Goal: Information Seeking & Learning: Learn about a topic

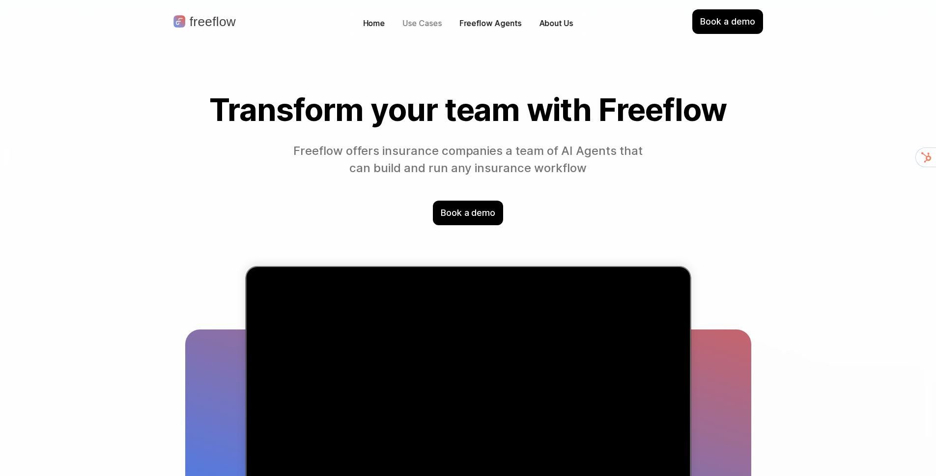
click at [416, 19] on p "Use Cases" at bounding box center [422, 23] width 39 height 11
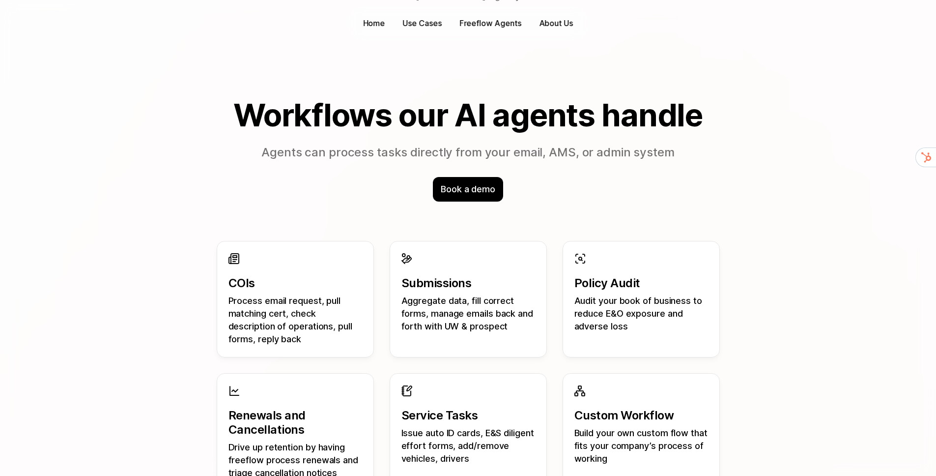
scroll to position [770, 0]
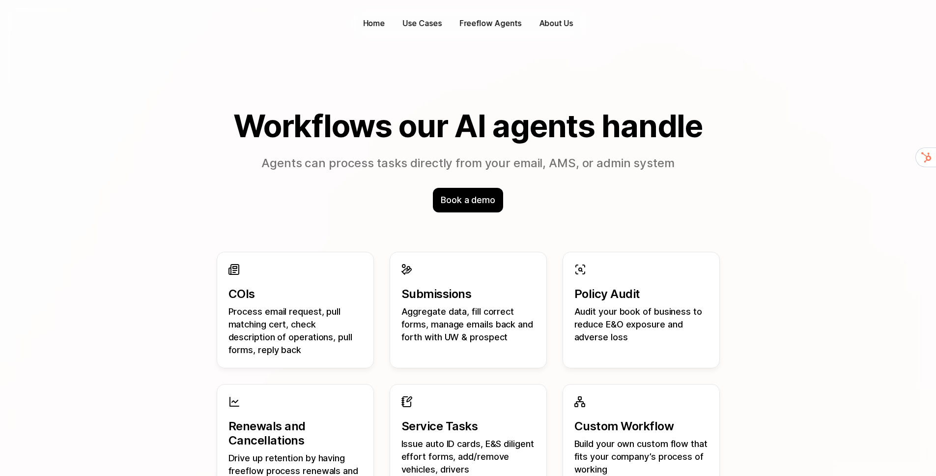
click at [595, 124] on h2 "Workflows our AI agents handle" at bounding box center [468, 126] width 566 height 34
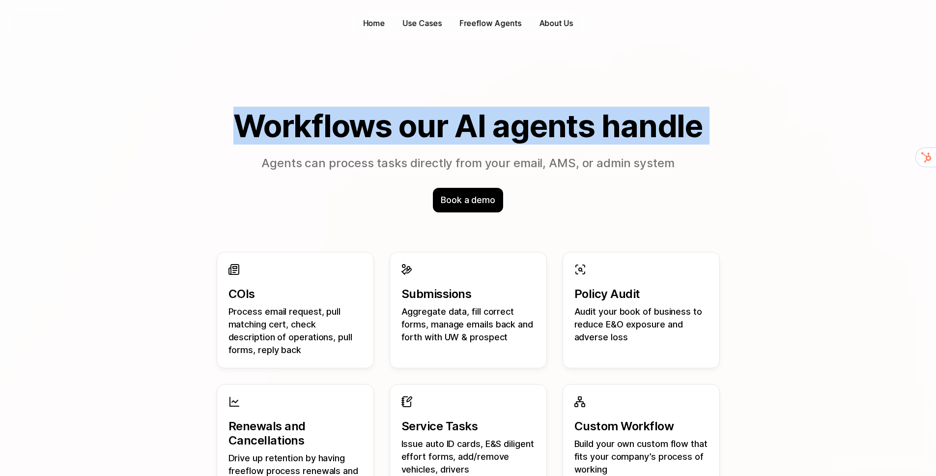
click at [595, 124] on h2 "Workflows our AI agents handle" at bounding box center [468, 126] width 566 height 34
click at [644, 142] on h2 "Workflows our AI agents handle" at bounding box center [468, 126] width 566 height 34
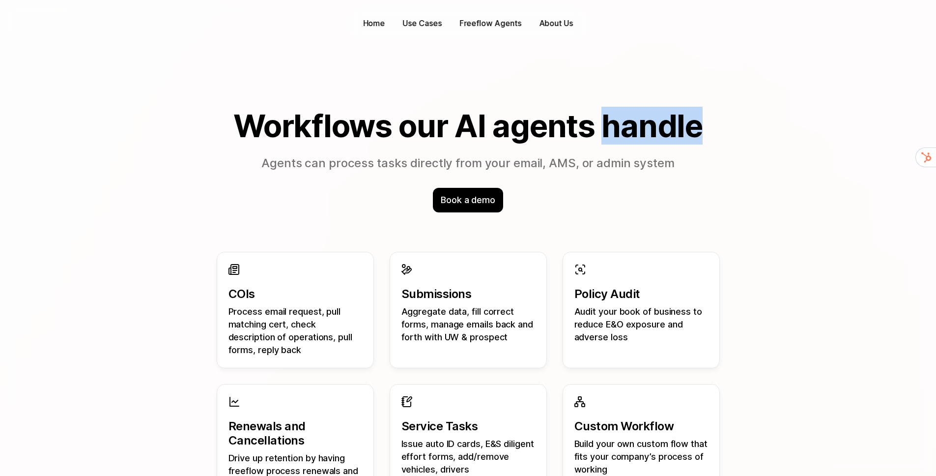
click at [644, 142] on h2 "Workflows our AI agents handle" at bounding box center [468, 126] width 566 height 34
click at [622, 126] on h2 "Workflows our AI agents handle" at bounding box center [468, 126] width 566 height 34
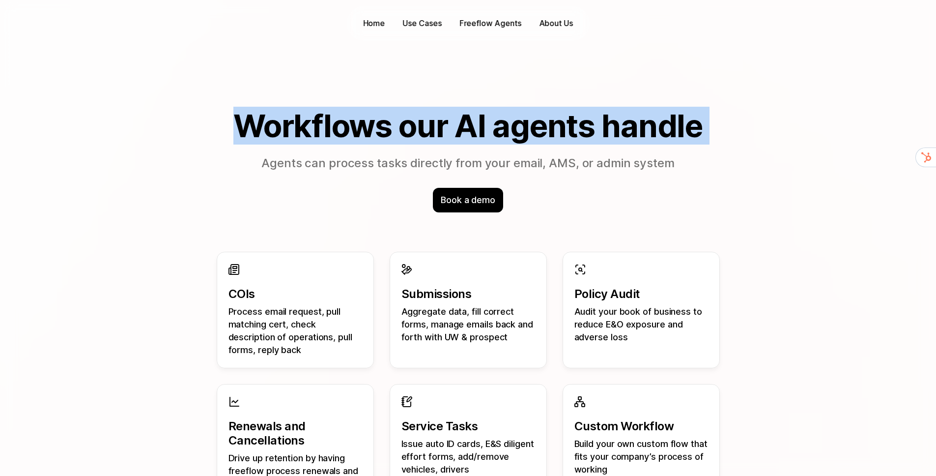
click at [622, 126] on h2 "Workflows our AI agents handle" at bounding box center [468, 126] width 566 height 34
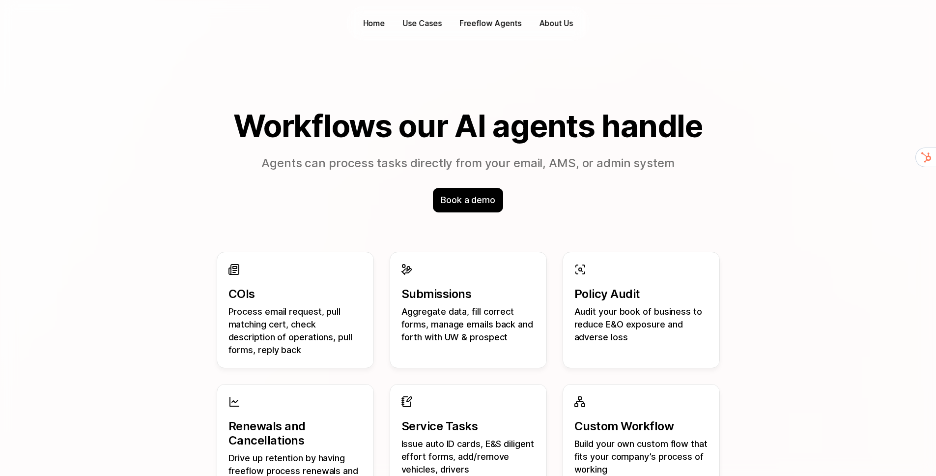
click at [326, 192] on div "Book a demo" at bounding box center [468, 200] width 566 height 25
click at [407, 128] on h2 "Workflows our AI agents handle" at bounding box center [468, 126] width 566 height 34
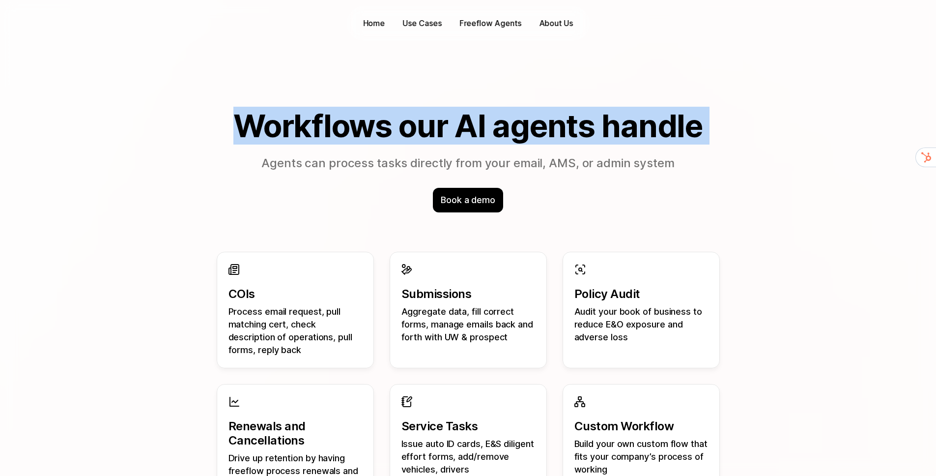
click at [407, 128] on h2 "Workflows our AI agents handle" at bounding box center [468, 126] width 566 height 34
click at [553, 134] on h2 "Workflows our AI agents handle" at bounding box center [468, 126] width 566 height 34
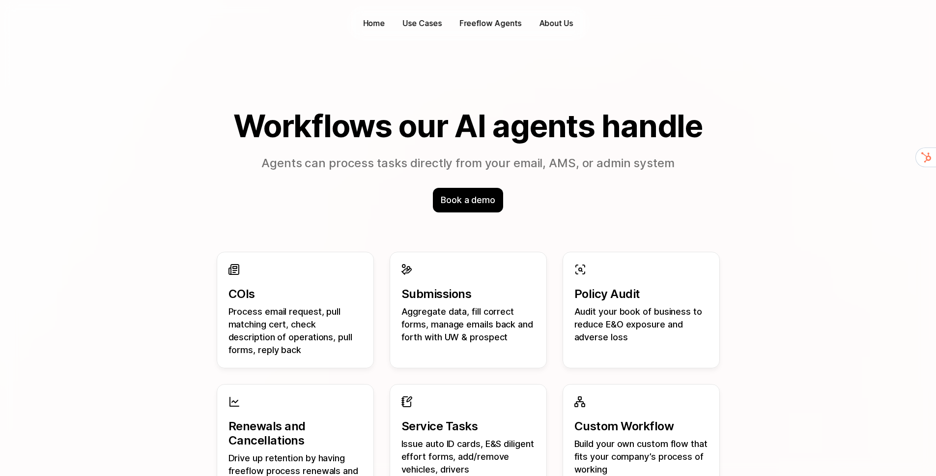
click at [553, 167] on p "Agents can process tasks directly from your email, AMS, or admin system" at bounding box center [468, 163] width 566 height 17
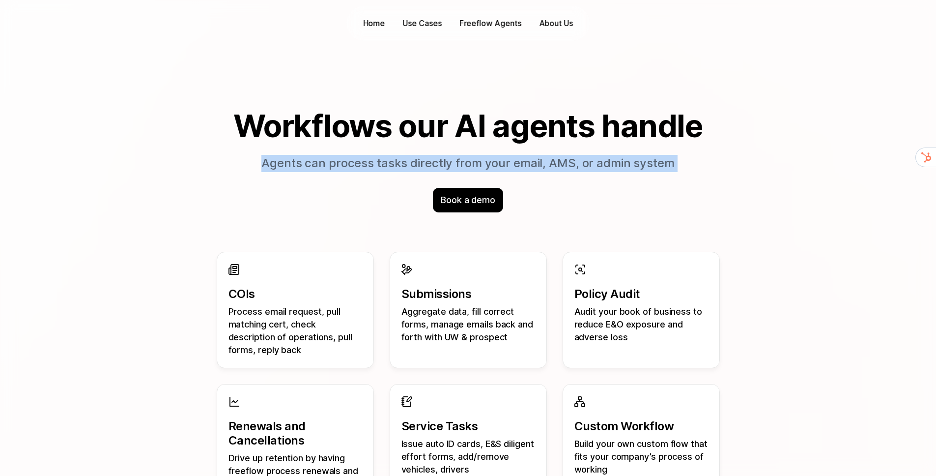
click at [553, 167] on p "Agents can process tasks directly from your email, AMS, or admin system" at bounding box center [468, 163] width 566 height 17
click at [707, 171] on p "Agents can process tasks directly from your email, AMS, or admin system" at bounding box center [468, 163] width 566 height 17
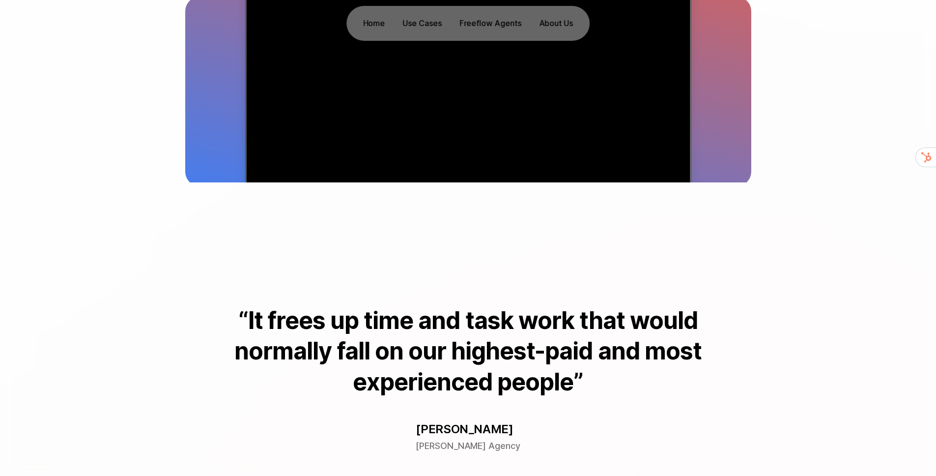
scroll to position [0, 0]
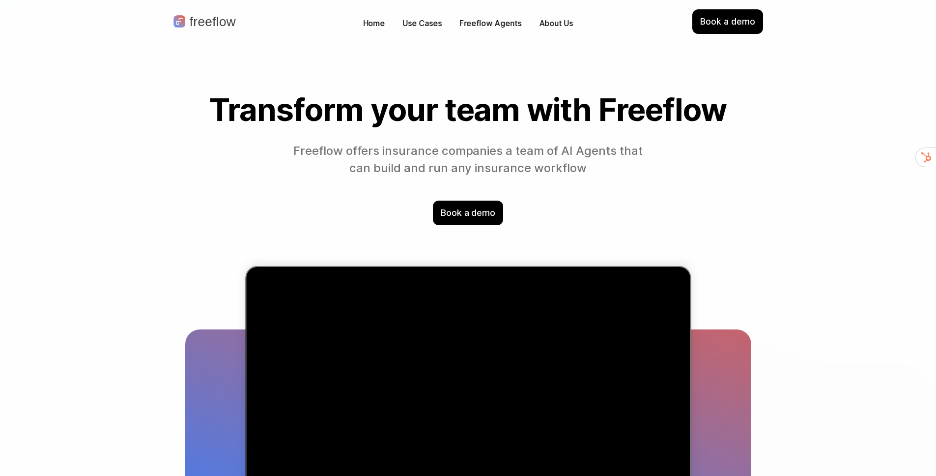
click at [456, 174] on p "Freeflow offers insurance companies a team of AI Agents that can build and run …" at bounding box center [468, 160] width 358 height 34
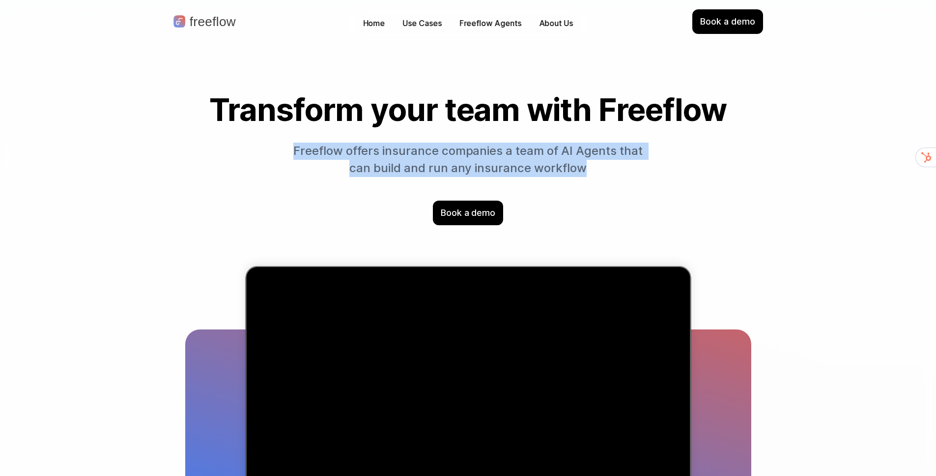
drag, startPoint x: 456, startPoint y: 174, endPoint x: 461, endPoint y: 171, distance: 5.6
click at [461, 171] on p "Freeflow offers insurance companies a team of AI Agents that can build and run …" at bounding box center [468, 160] width 358 height 34
